Goal: Book appointment/travel/reservation

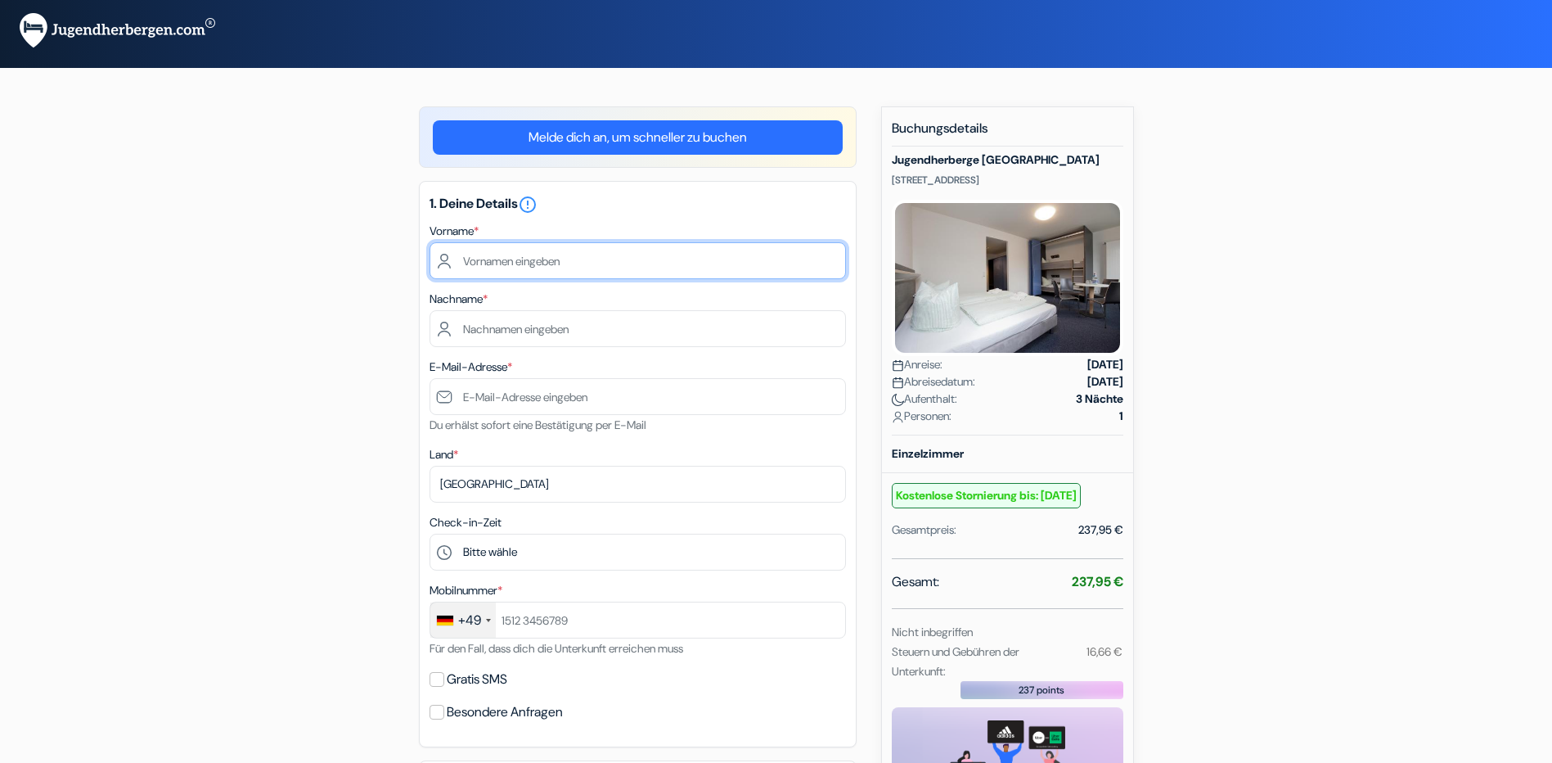
click at [583, 271] on input "text" at bounding box center [638, 260] width 417 height 37
type input "[PERSON_NAME]"
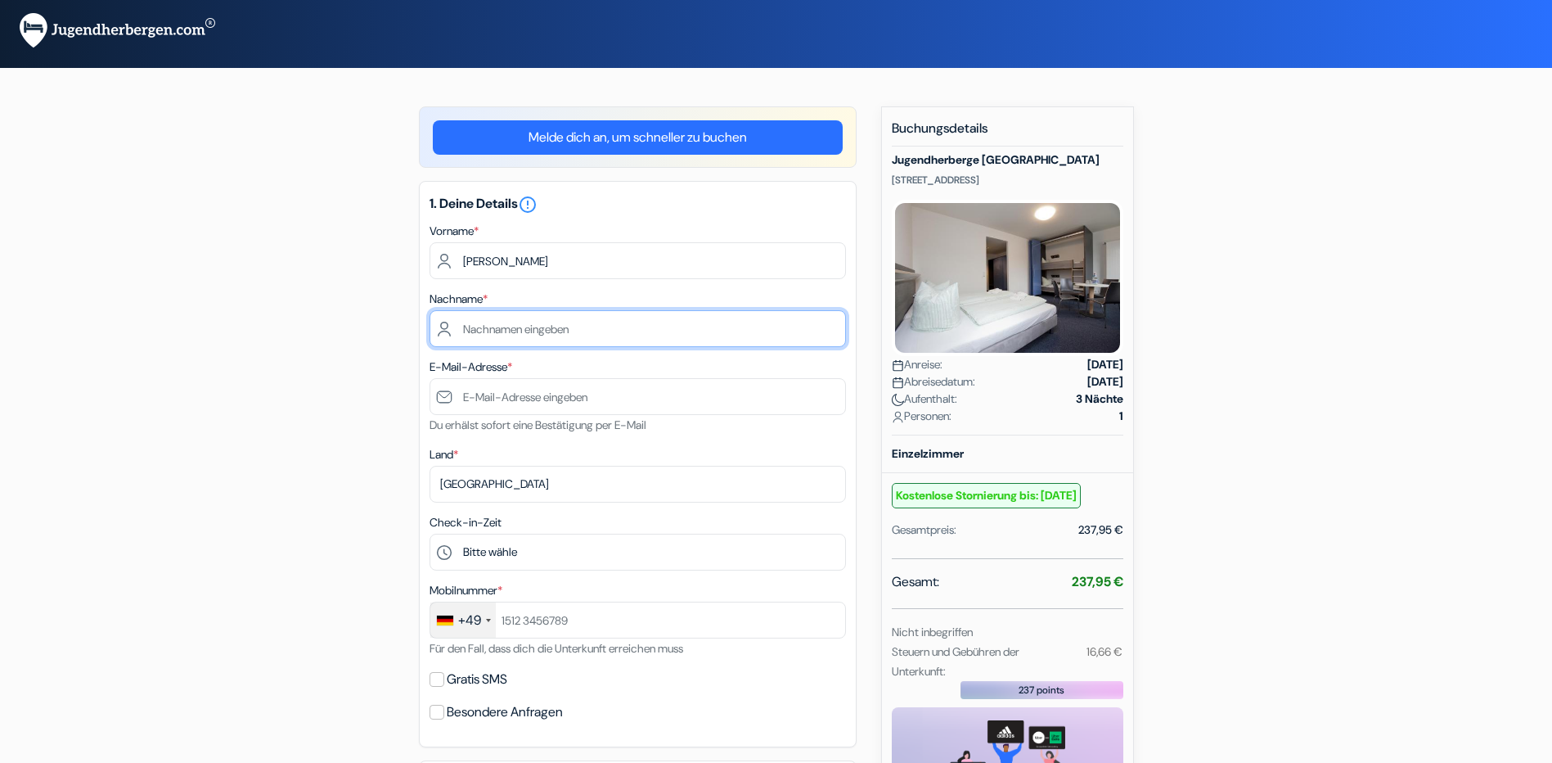
type input "[PERSON_NAME]"
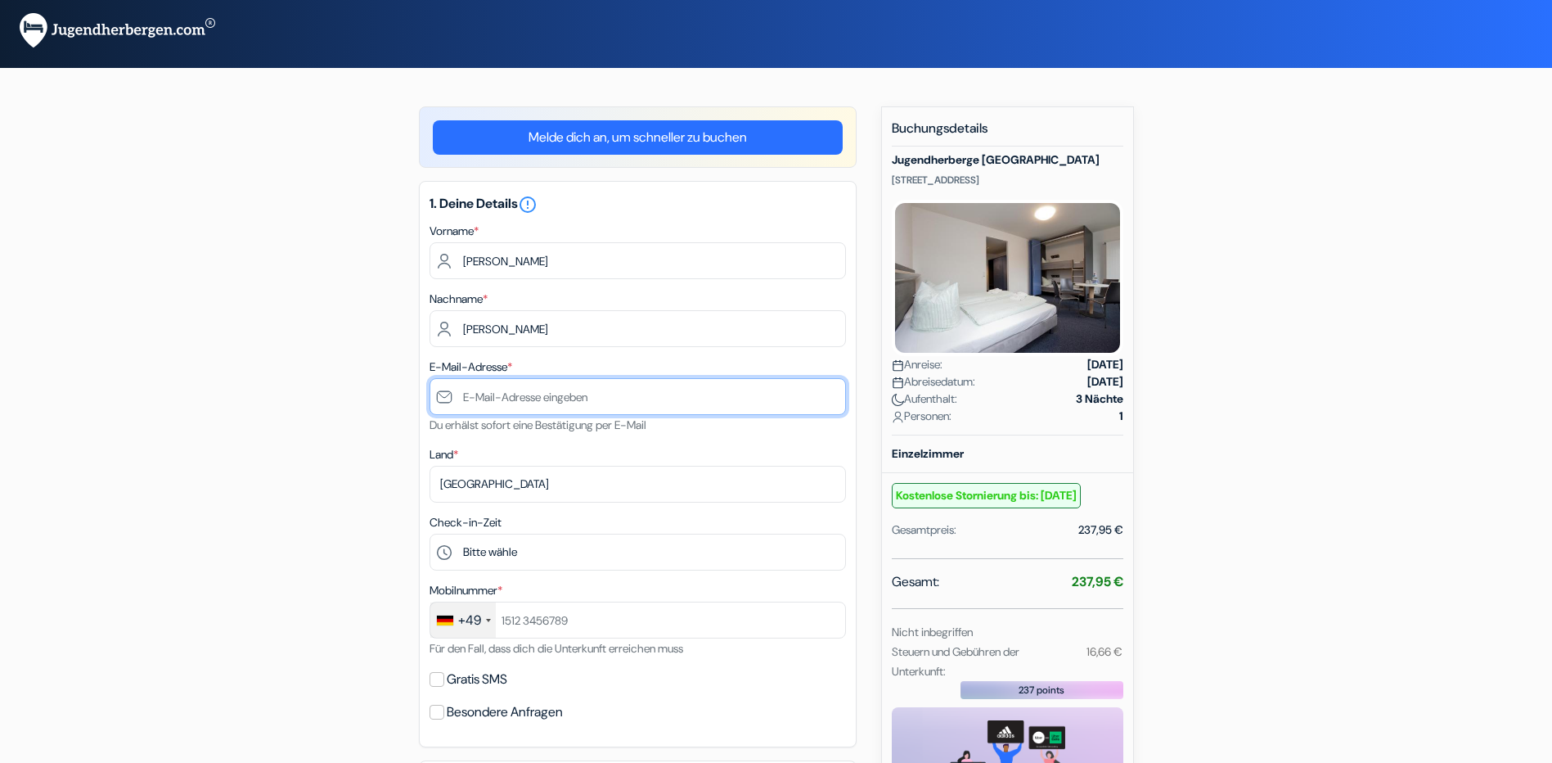
type input "[EMAIL_ADDRESS][DOMAIN_NAME]"
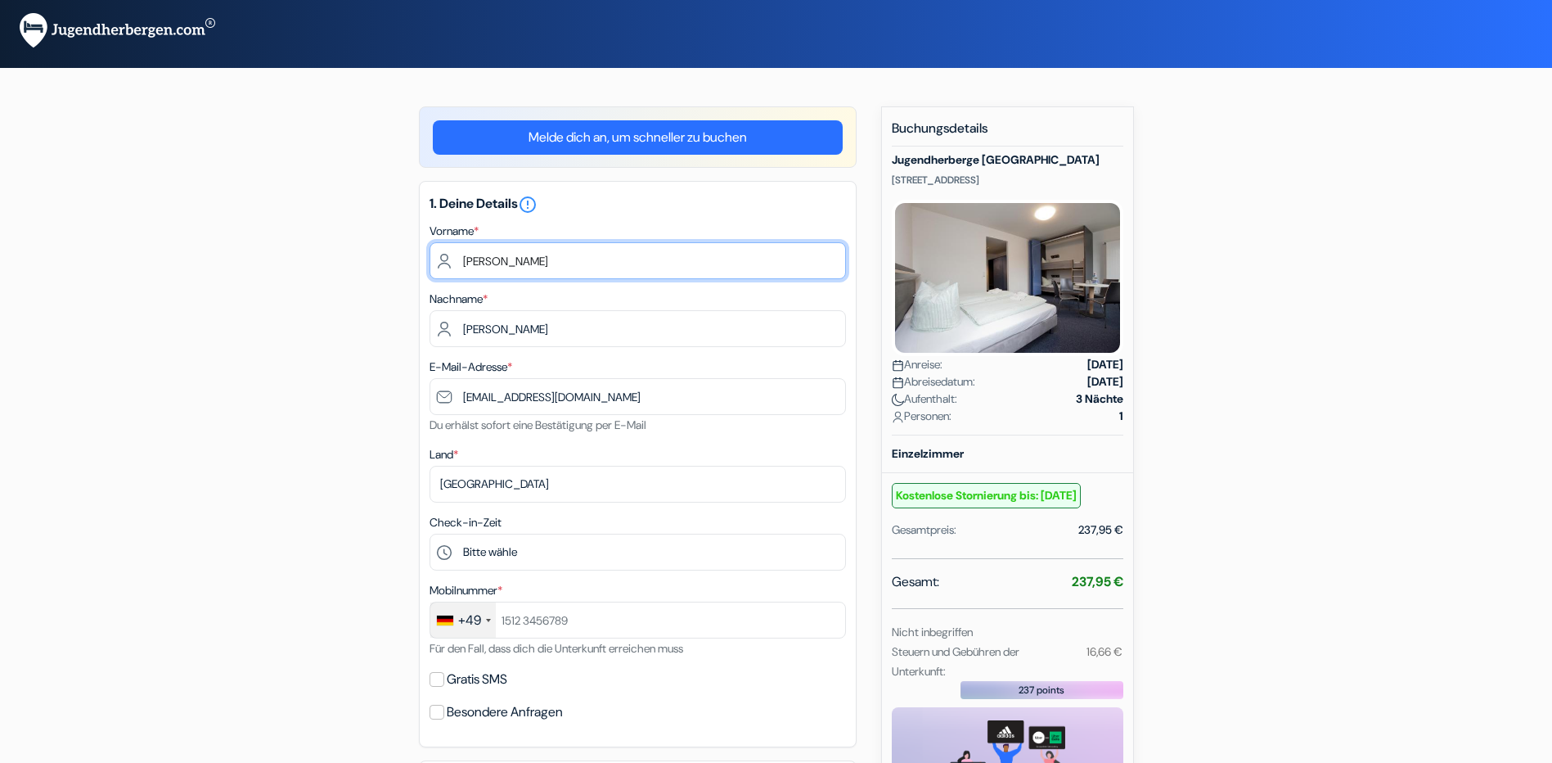
scroll to position [164, 0]
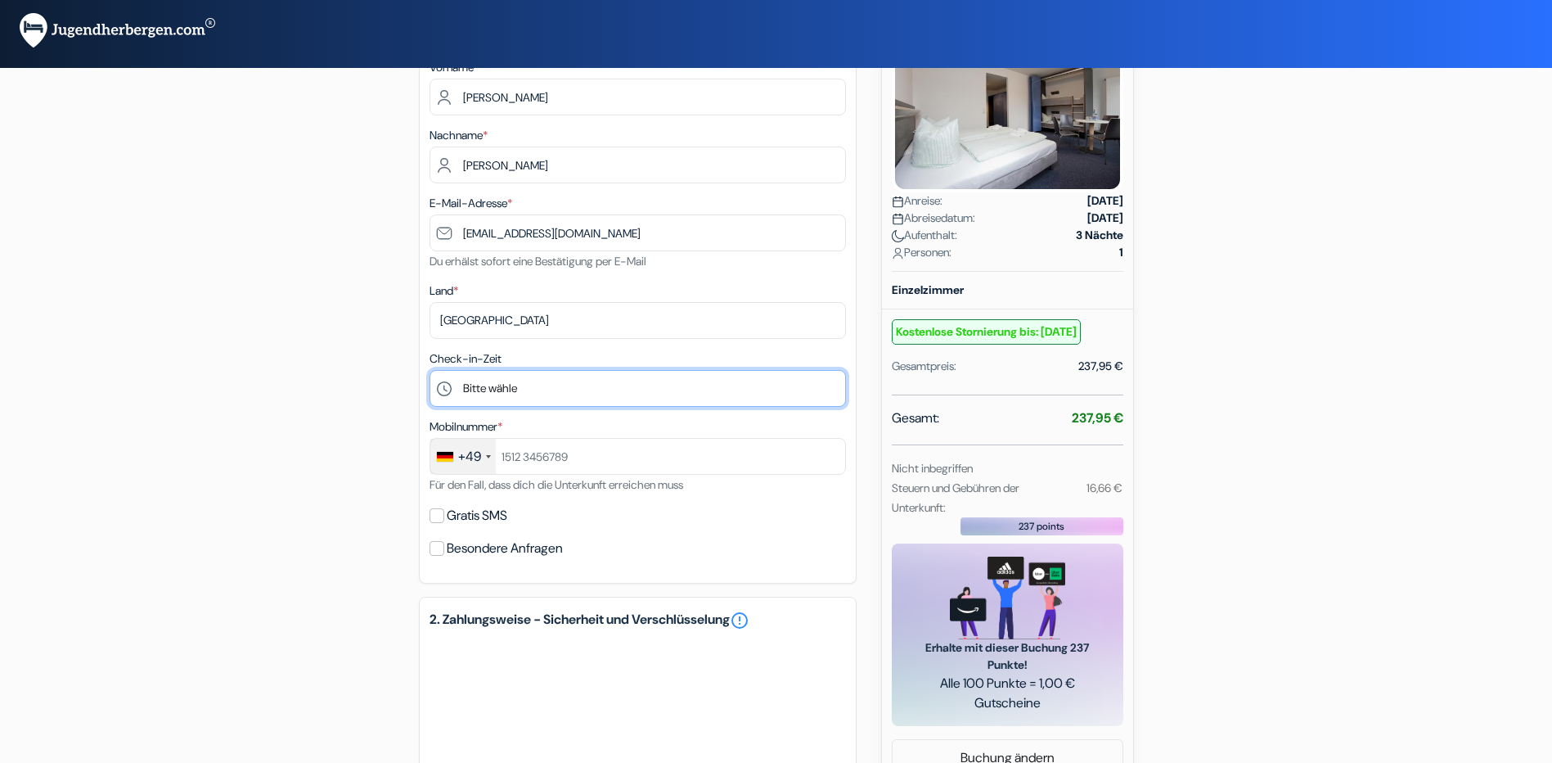
click at [515, 383] on select "Bitte wähle 14:00 15:00 16:00 17:00 18:00 19:00 20:00 21:00 22:00 23:00 0:00" at bounding box center [638, 388] width 417 height 37
select select "22"
click at [430, 370] on select "Bitte wähle 14:00 15:00 16:00 17:00 18:00 19:00 20:00 21:00 22:00 23:00 0:00" at bounding box center [638, 388] width 417 height 37
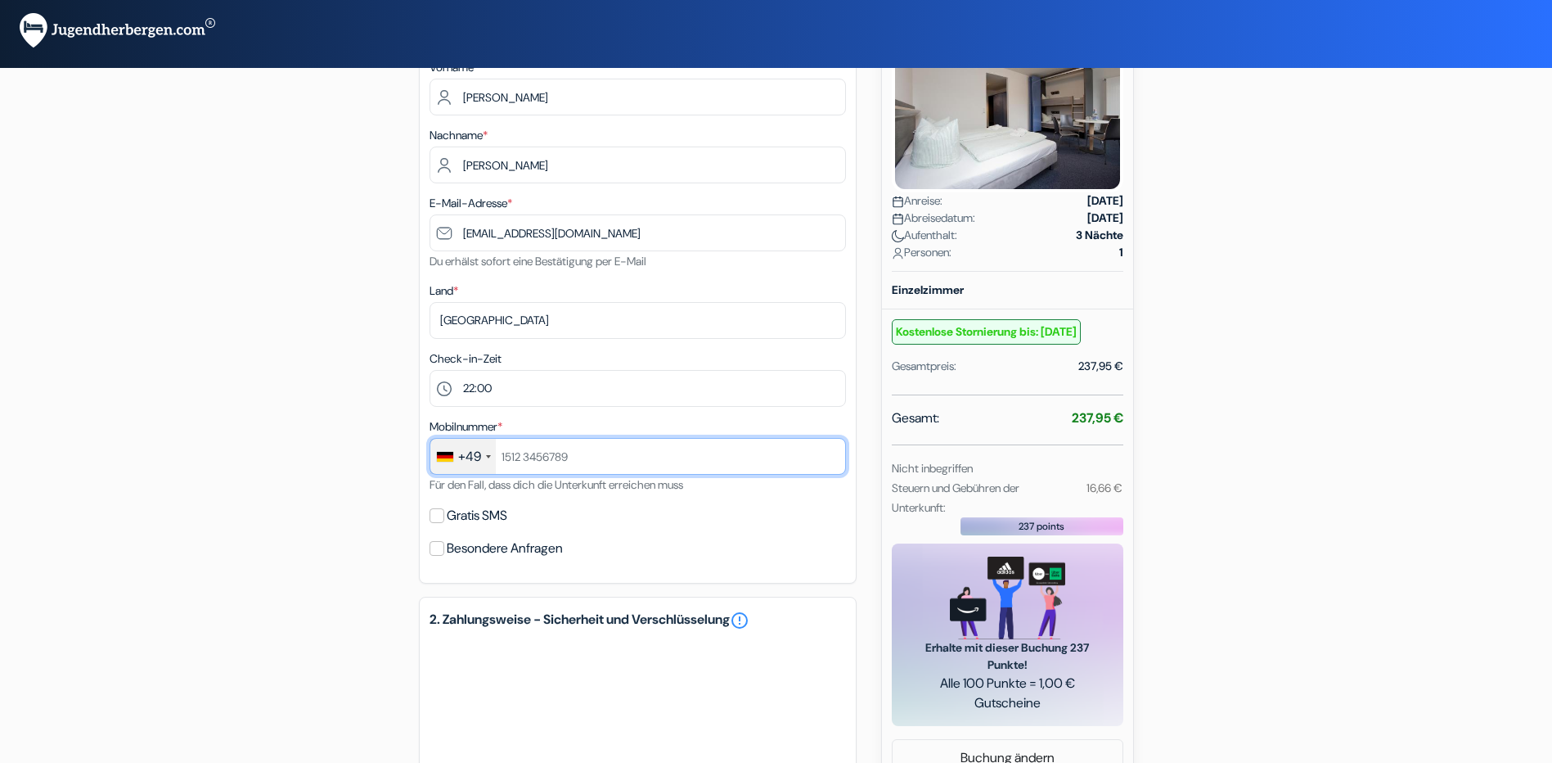
click at [525, 454] on input "text" at bounding box center [638, 456] width 417 height 37
type input "71670438326"
click at [493, 516] on label "Gratis SMS" at bounding box center [477, 515] width 61 height 23
click at [444, 516] on input "Gratis SMS" at bounding box center [437, 515] width 15 height 15
checkbox input "true"
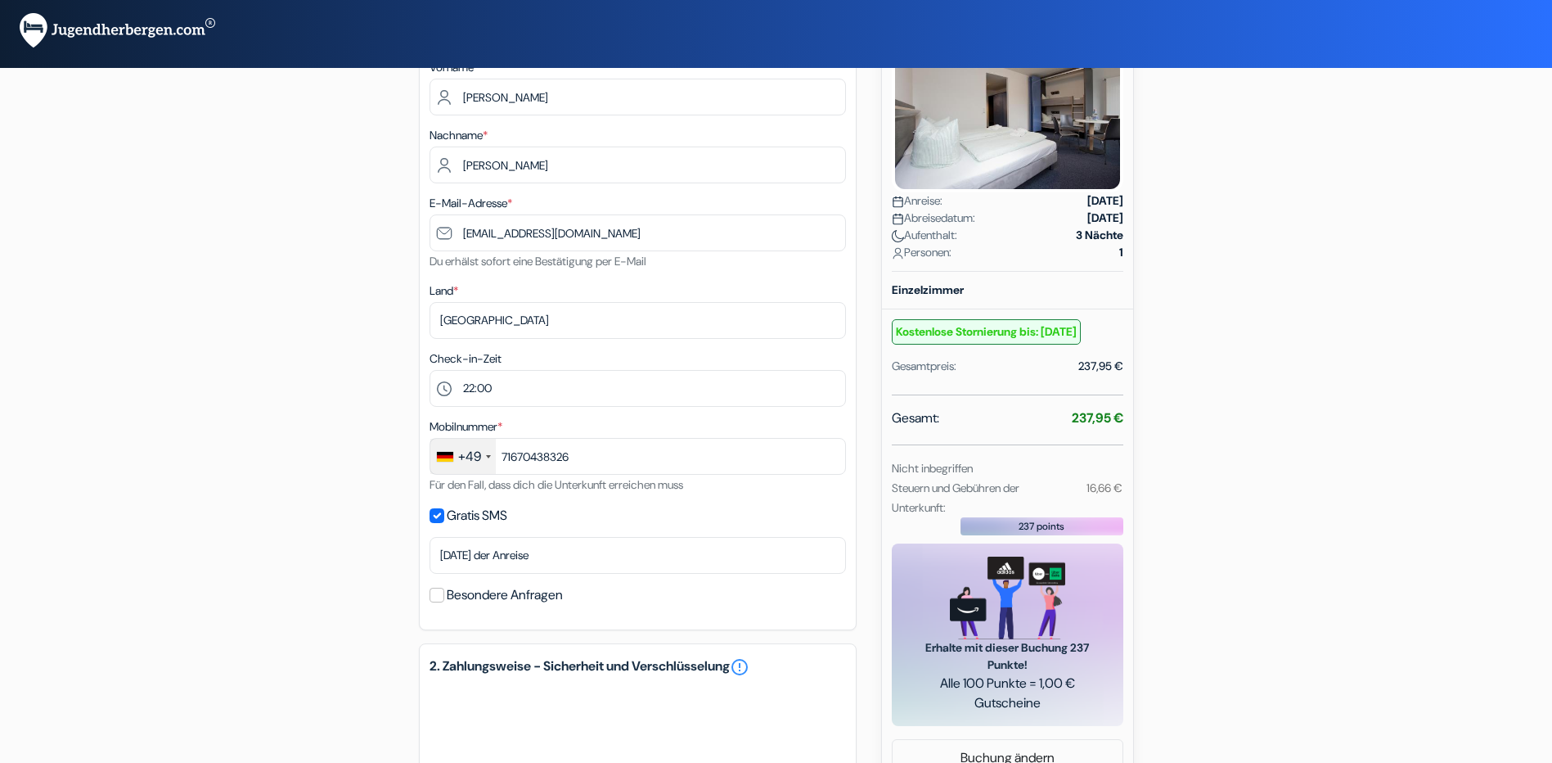
click at [492, 592] on label "Besondere Anfragen" at bounding box center [505, 594] width 116 height 23
click at [444, 592] on input "Besondere Anfragen" at bounding box center [437, 595] width 15 height 15
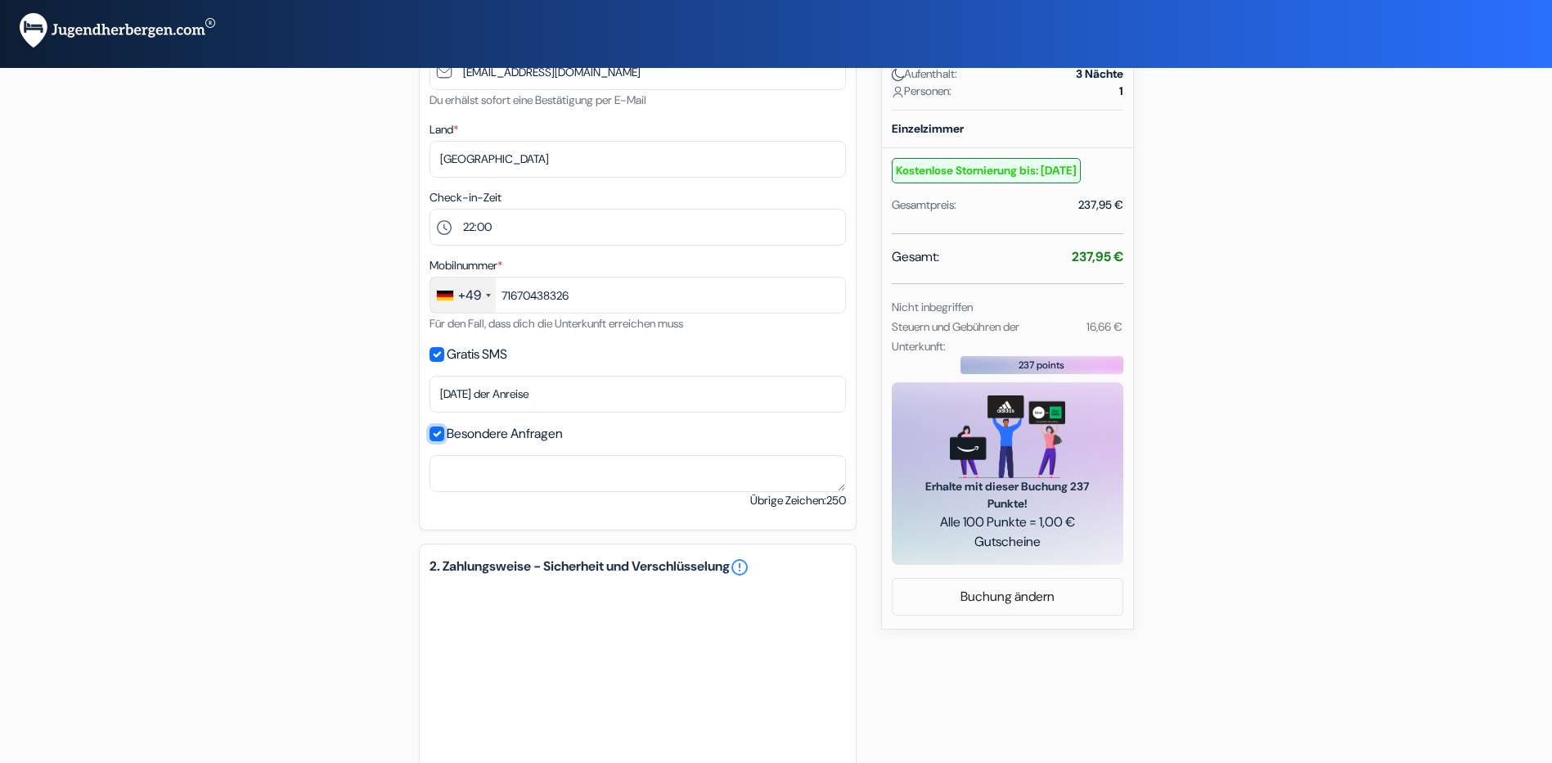
scroll to position [327, 0]
click at [471, 430] on label "Besondere Anfragen" at bounding box center [505, 431] width 116 height 23
click at [444, 430] on input "Besondere Anfragen" at bounding box center [437, 431] width 15 height 15
checkbox input "false"
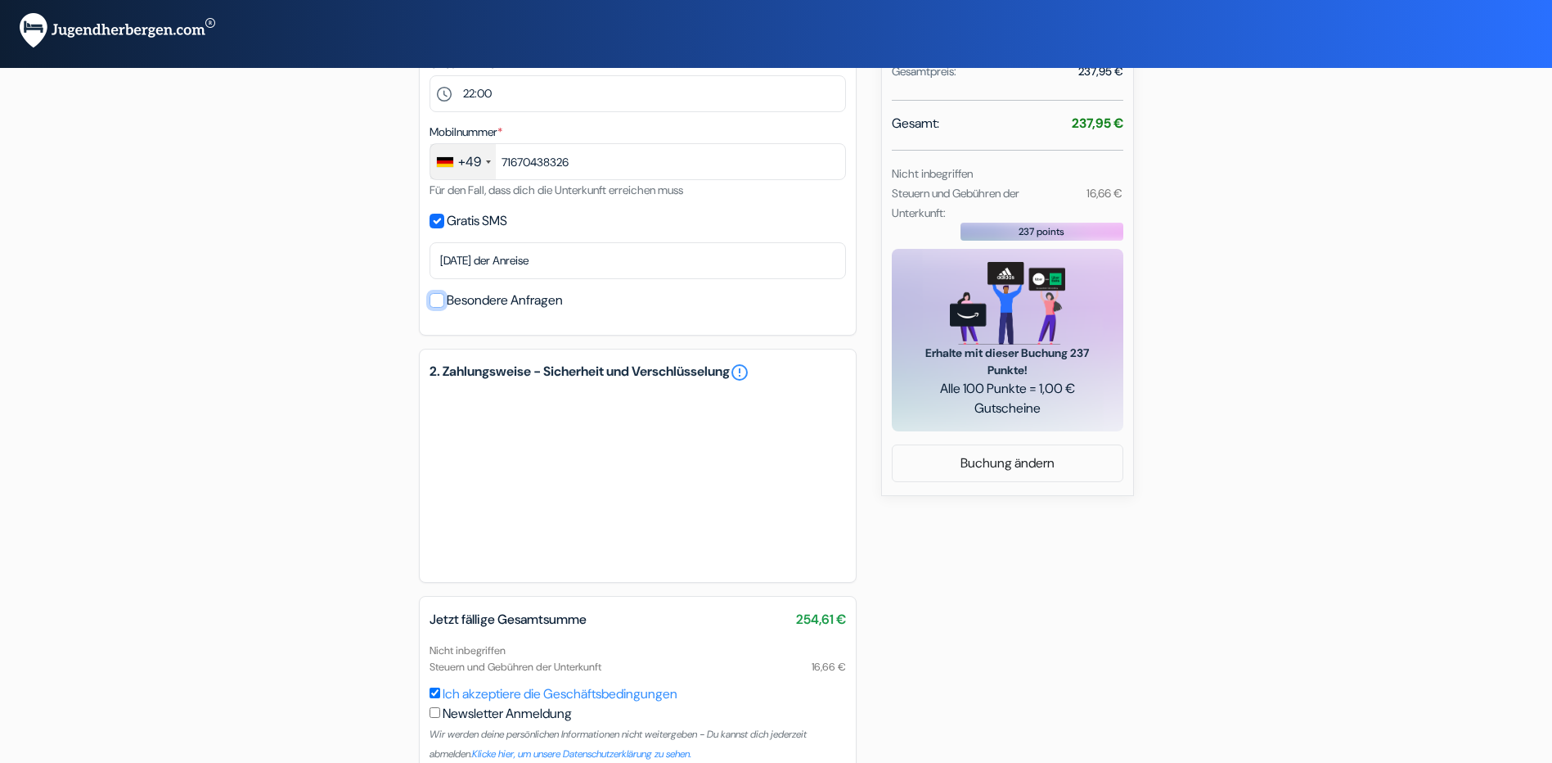
scroll to position [219, 0]
